Goal: Task Accomplishment & Management: Use online tool/utility

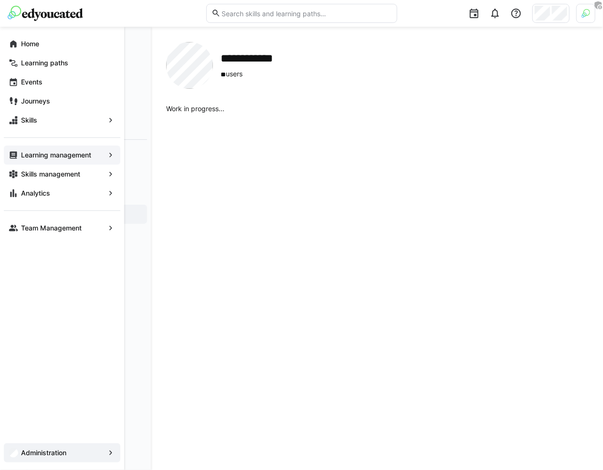
click at [0, 0] on app-navigation-label "Learning management" at bounding box center [0, 0] width 0 height 0
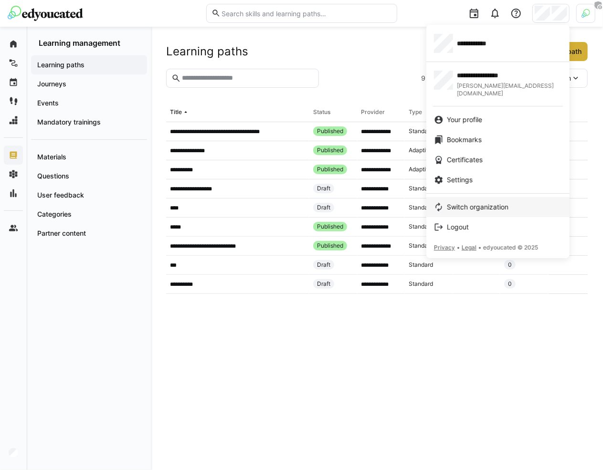
click at [483, 197] on link "Switch organization" at bounding box center [497, 207] width 143 height 20
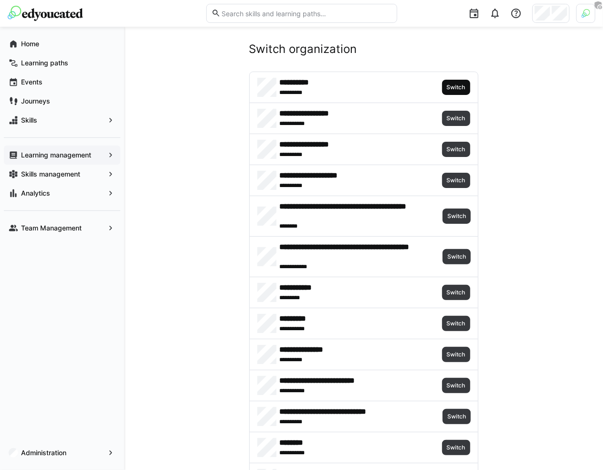
click at [452, 83] on span "Switch" at bounding box center [456, 87] width 21 height 8
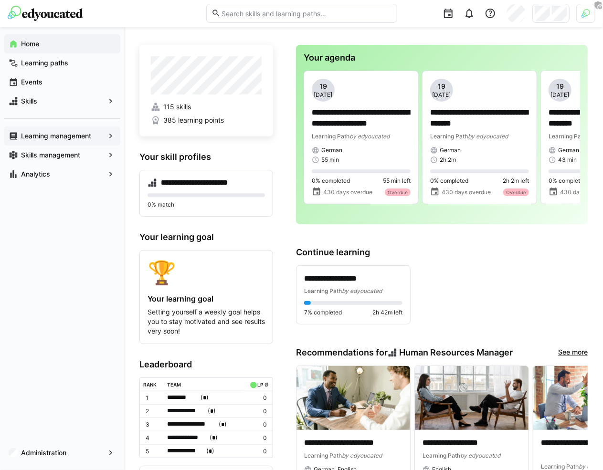
click at [0, 0] on app-navigation-label "Learning management" at bounding box center [0, 0] width 0 height 0
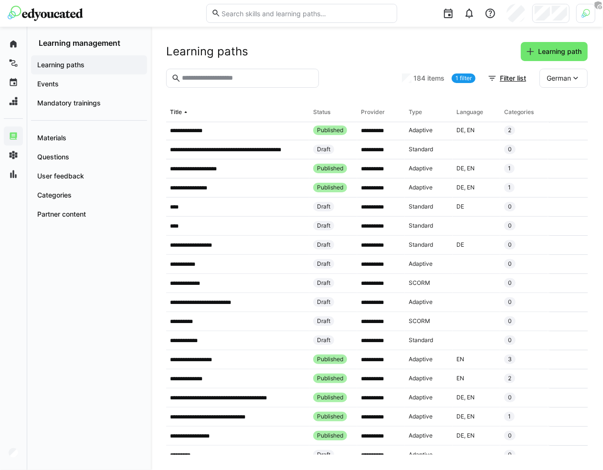
scroll to position [1580, 0]
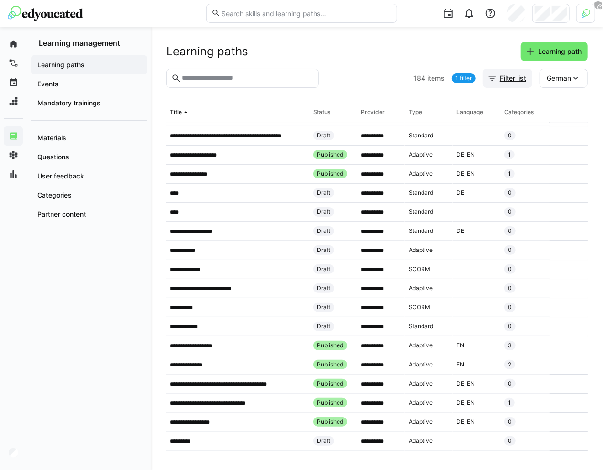
click at [503, 78] on span "Filter list" at bounding box center [512, 78] width 29 height 10
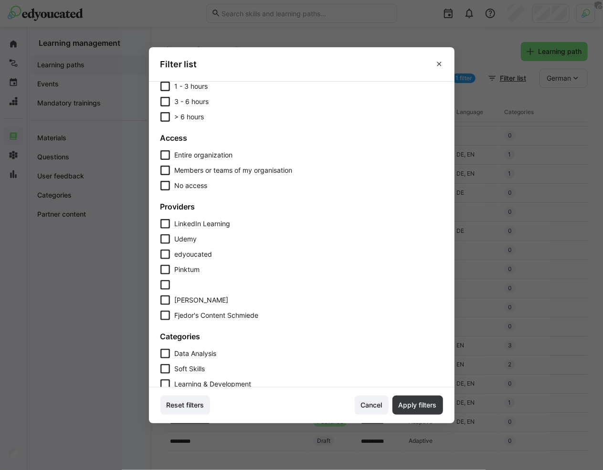
scroll to position [187, 0]
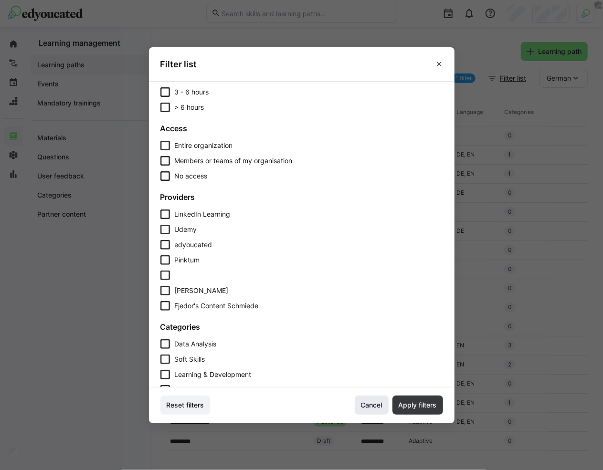
click at [366, 401] on span "Cancel" at bounding box center [371, 405] width 24 height 10
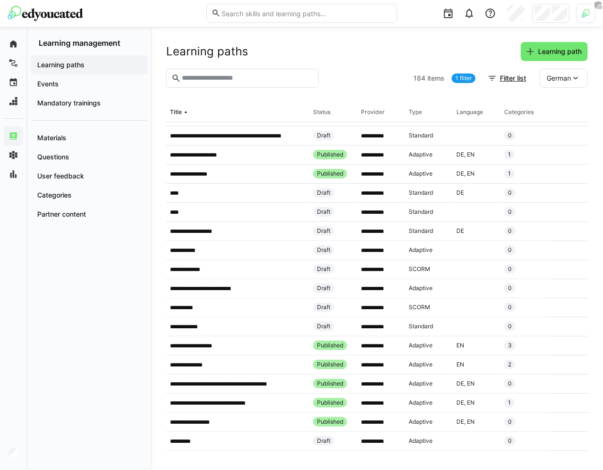
click at [266, 78] on input "text" at bounding box center [247, 78] width 133 height 9
click at [231, 78] on input "text" at bounding box center [247, 78] width 133 height 9
type input "*"
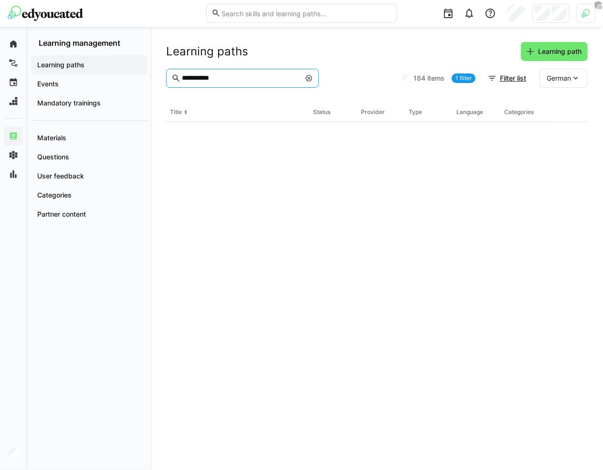
scroll to position [0, 0]
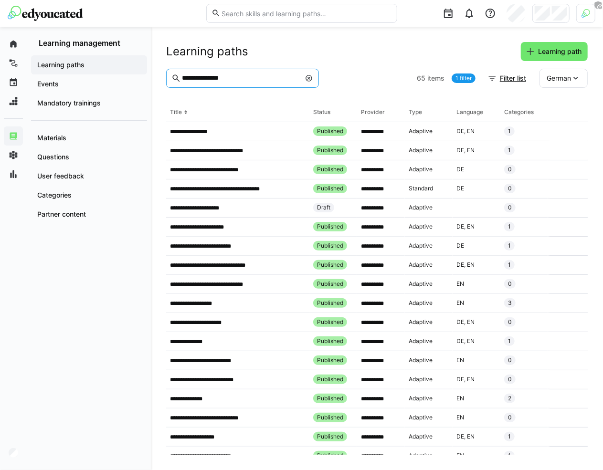
type input "**********"
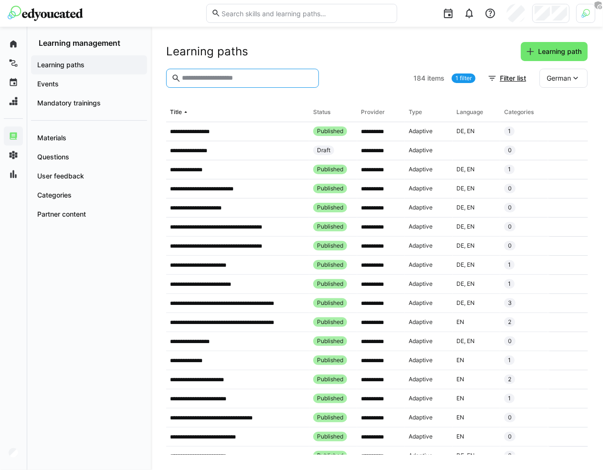
click at [223, 76] on input "text" at bounding box center [247, 78] width 133 height 9
type input "**********"
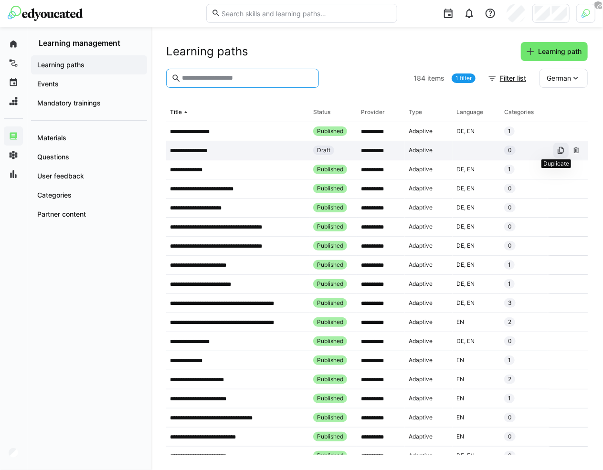
click at [557, 151] on eds-icon at bounding box center [561, 150] width 8 height 8
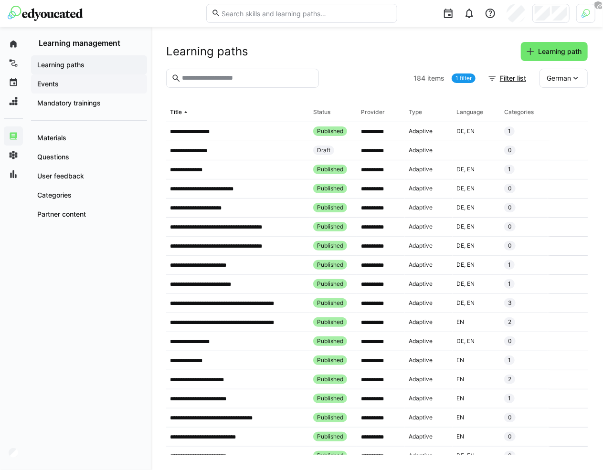
click at [103, 87] on span "Events" at bounding box center [89, 84] width 106 height 10
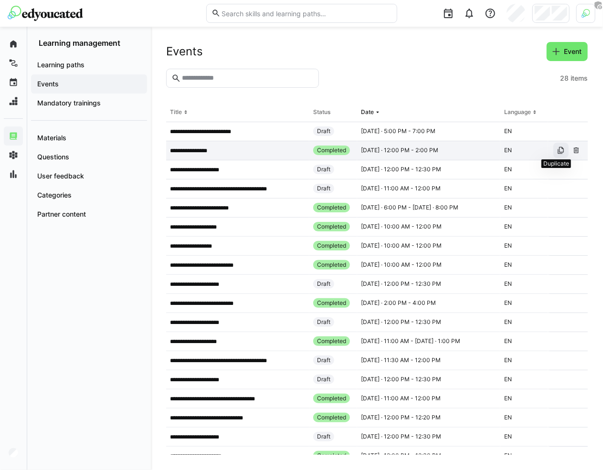
click at [557, 151] on eds-icon at bounding box center [561, 150] width 8 height 8
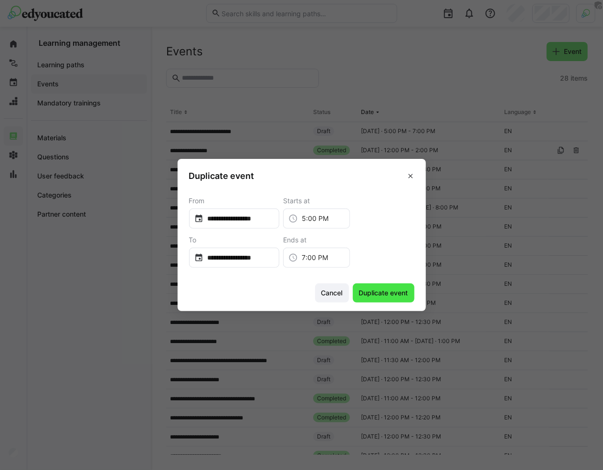
click at [397, 289] on span "Duplicate event" at bounding box center [383, 293] width 52 height 10
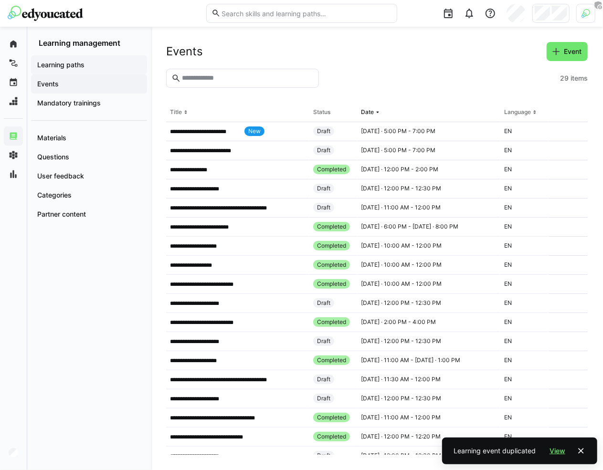
click at [119, 68] on span "Learning paths" at bounding box center [89, 65] width 106 height 10
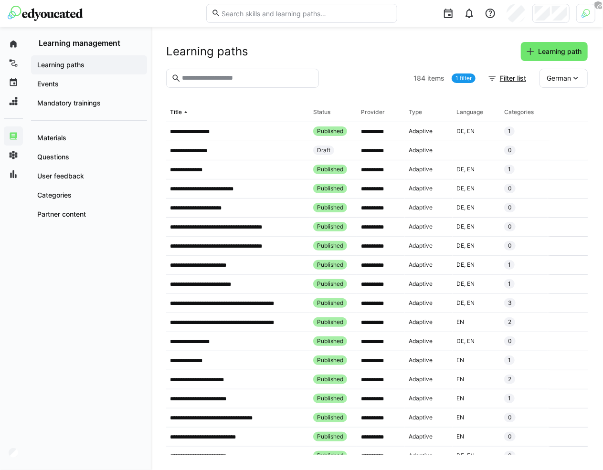
click at [425, 53] on div "Learning paths Learning path" at bounding box center [376, 51] width 421 height 19
